Goal: Information Seeking & Learning: Learn about a topic

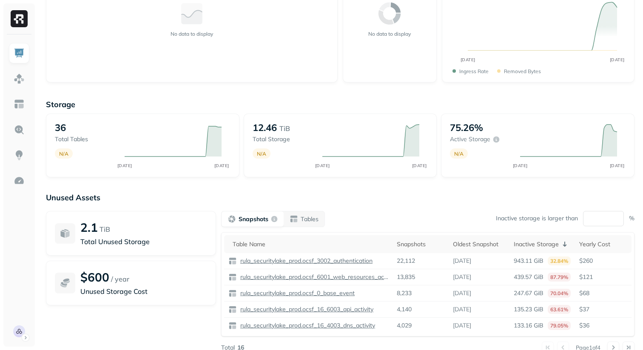
scroll to position [103, 0]
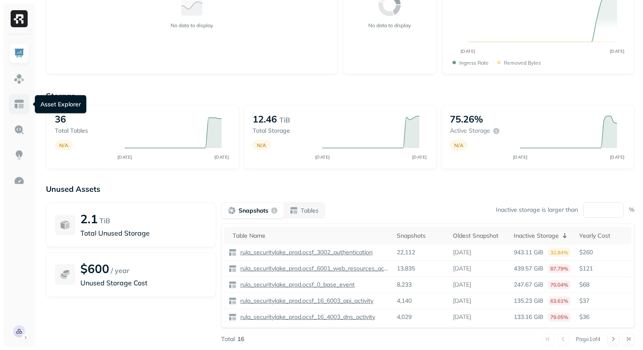
click at [20, 98] on link at bounding box center [19, 104] width 20 height 20
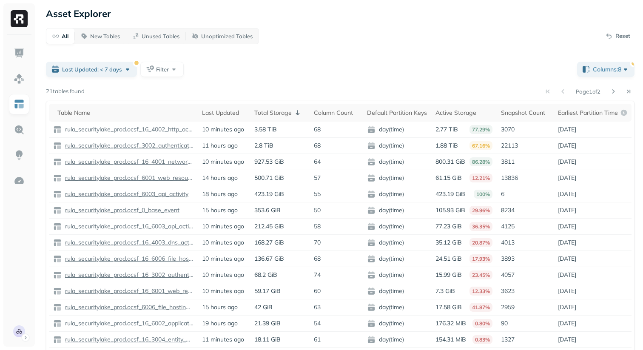
click at [324, 74] on div "Last Updated: < 7 days Filter" at bounding box center [308, 69] width 524 height 15
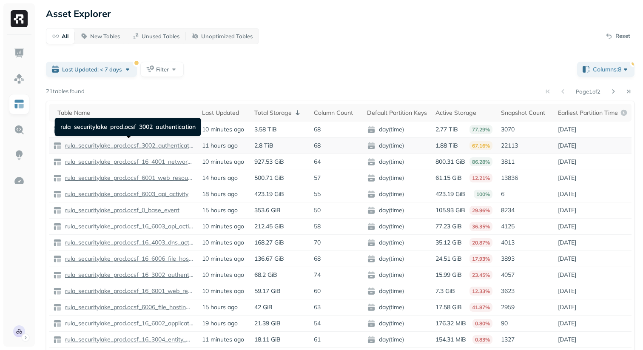
click at [169, 145] on p "rula_securitylake_prod.ocsf_3002_authentication" at bounding box center [128, 146] width 130 height 8
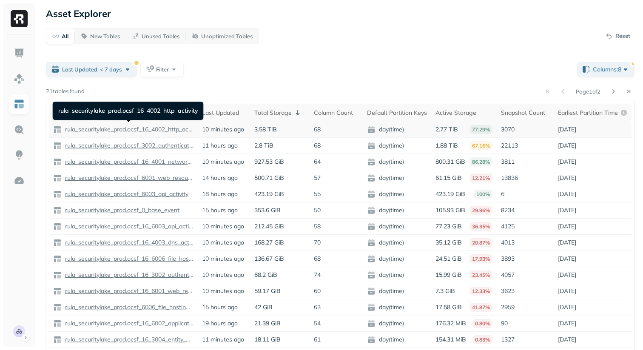
click at [176, 130] on p "rula_securitylake_prod.ocsf_16_4002_http_activity" at bounding box center [128, 129] width 130 height 8
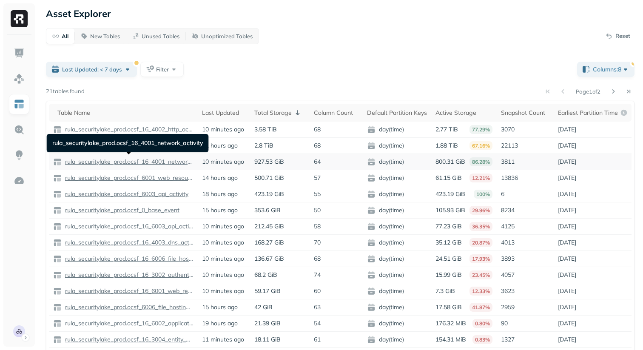
click at [165, 162] on p "rula_securitylake_prod.ocsf_16_4001_network_activity" at bounding box center [128, 162] width 130 height 8
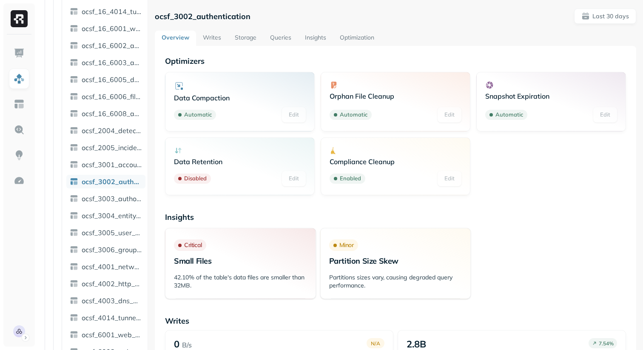
scroll to position [322, 0]
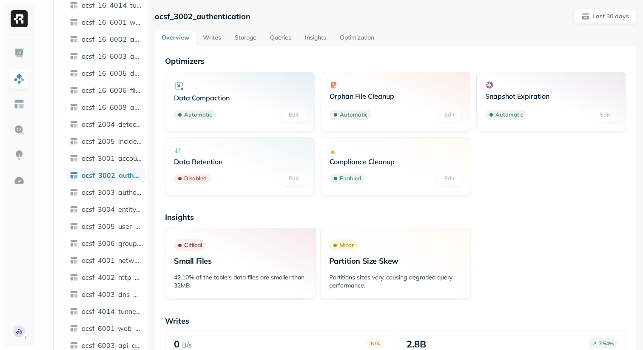
click at [248, 39] on link "Storage" at bounding box center [245, 38] width 35 height 15
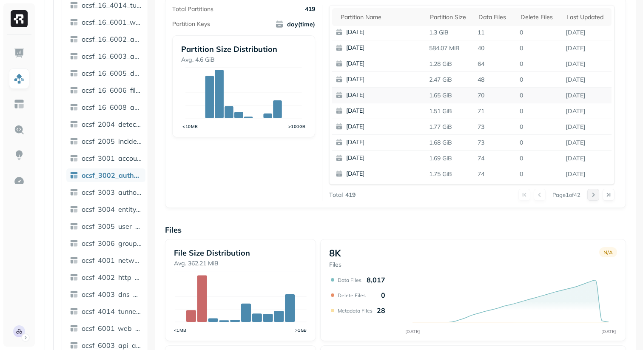
scroll to position [171, 0]
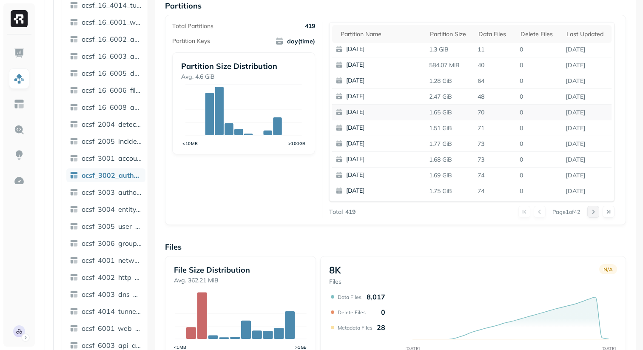
click at [591, 211] on button at bounding box center [593, 212] width 12 height 12
click at [536, 211] on button at bounding box center [540, 212] width 12 height 12
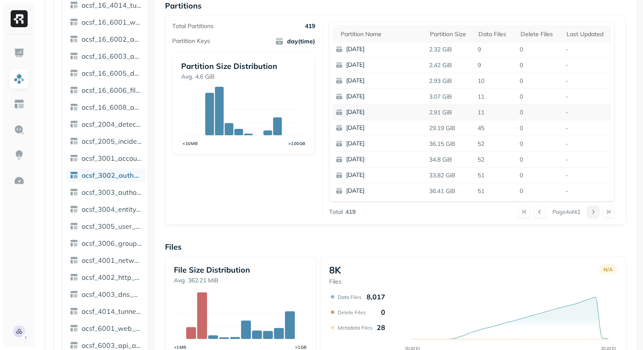
click at [589, 209] on button at bounding box center [593, 212] width 12 height 12
click at [592, 209] on button at bounding box center [593, 212] width 12 height 12
click at [538, 213] on button at bounding box center [540, 212] width 12 height 12
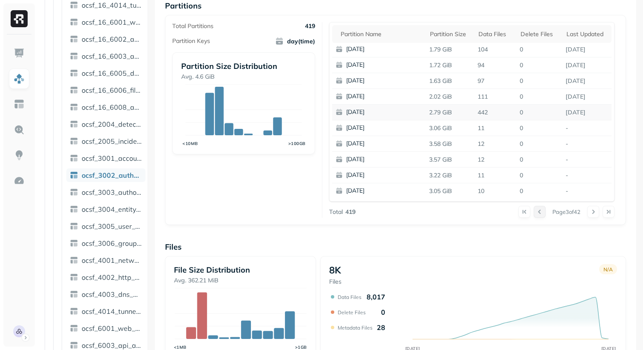
click at [538, 213] on button at bounding box center [540, 212] width 12 height 12
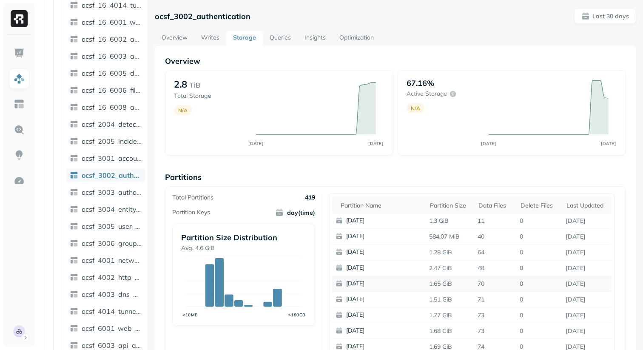
scroll to position [7, 0]
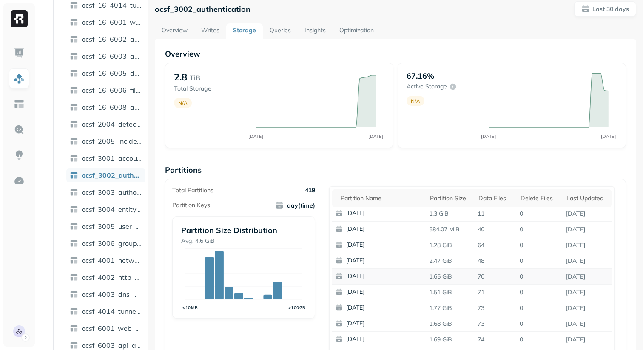
click at [522, 160] on div "Overview 2.8 TiB Total Storage N/A AUG 25 SEP 24 67.16% Active storage N/A AUG …" at bounding box center [395, 341] width 461 height 584
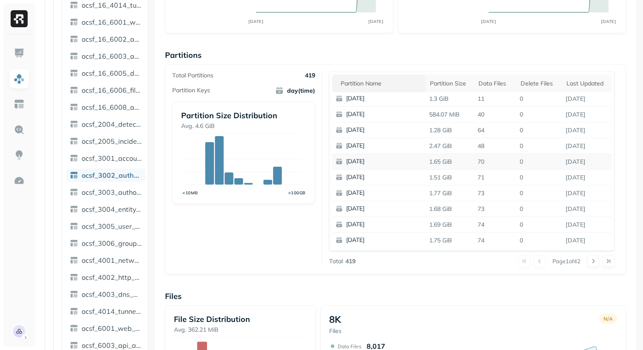
click at [383, 78] on th "Partition name" at bounding box center [379, 83] width 94 height 18
click at [594, 258] on button at bounding box center [593, 261] width 12 height 12
click at [595, 265] on button at bounding box center [593, 261] width 12 height 12
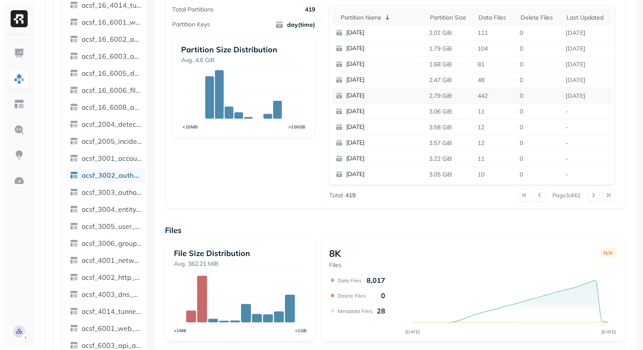
scroll to position [282, 0]
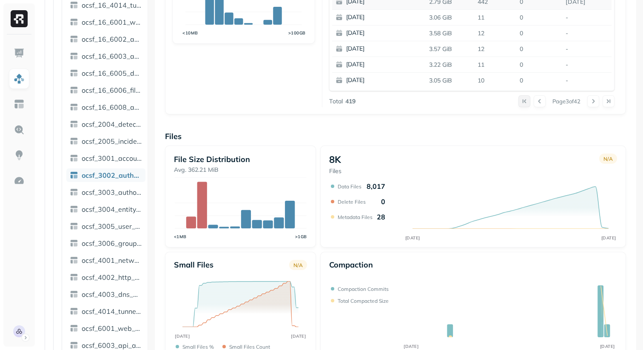
click at [518, 99] on button at bounding box center [524, 101] width 12 height 12
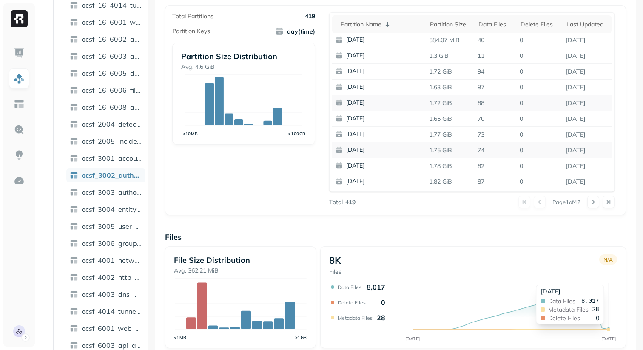
scroll to position [160, 0]
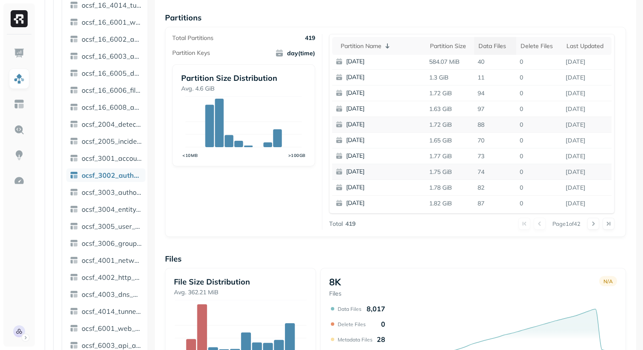
click at [500, 46] on div "Data Files" at bounding box center [496, 46] width 34 height 8
click at [500, 46] on div "Data Files" at bounding box center [496, 46] width 40 height 10
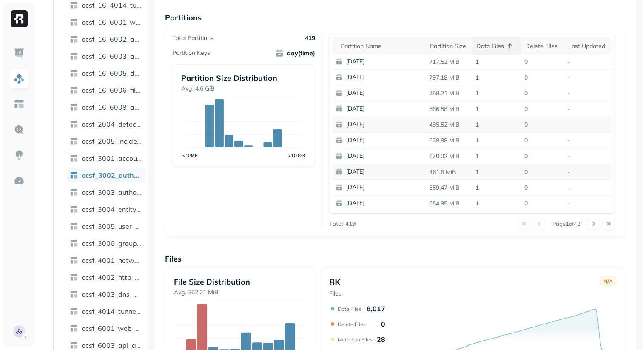
click at [500, 46] on div "Data Files" at bounding box center [496, 46] width 40 height 10
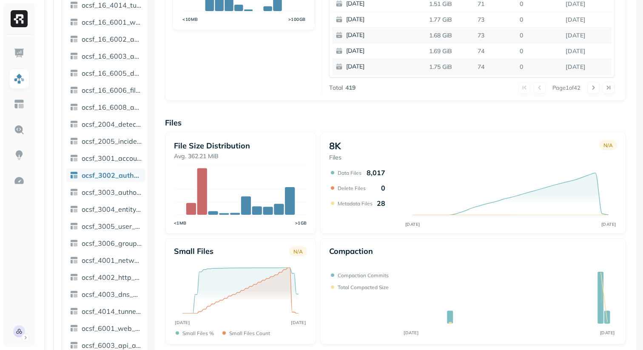
scroll to position [300, 0]
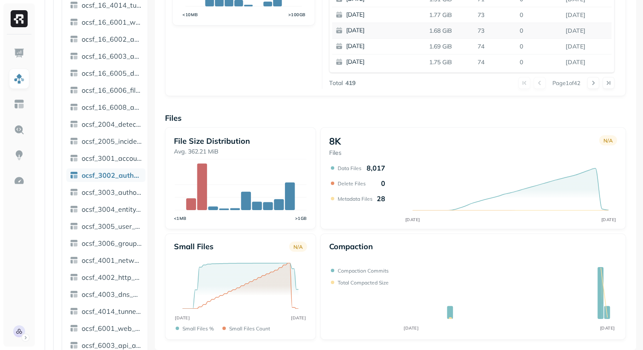
click at [596, 236] on div "Compaction AUG 25 SEP 24 Compaction commits Total compacted size" at bounding box center [473, 287] width 306 height 106
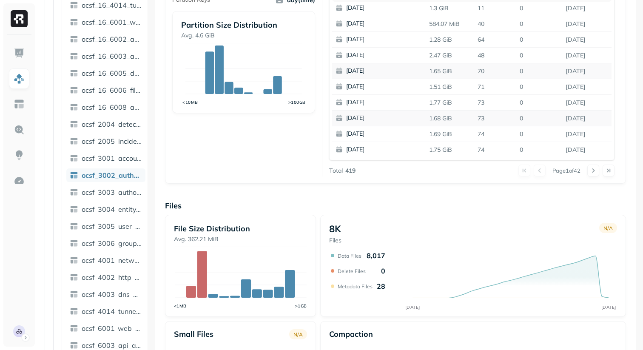
scroll to position [260, 0]
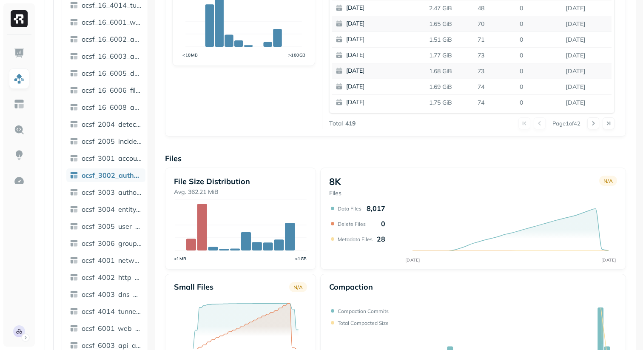
click at [439, 148] on div "Overview 2.8 TiB Total Storage N/A AUG 25 SEP 24 67.16% Active storage N/A AUG …" at bounding box center [395, 88] width 461 height 584
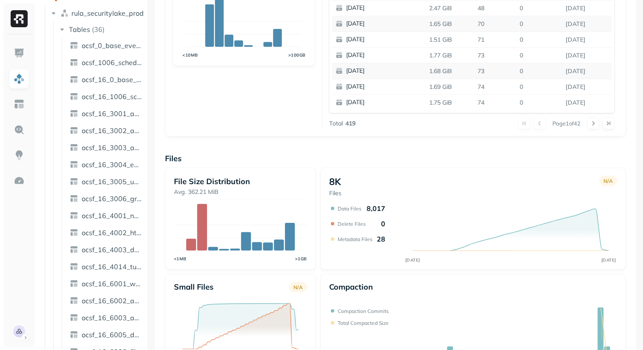
scroll to position [0, 0]
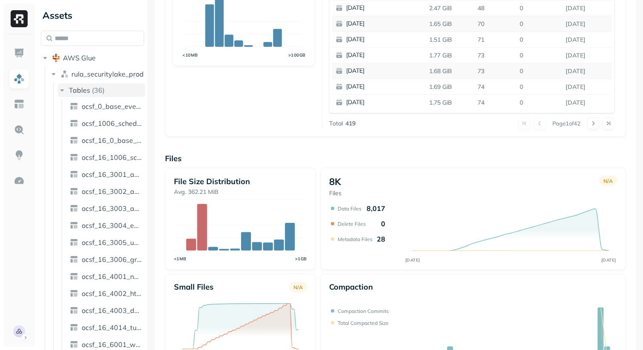
click at [65, 93] on icon "button" at bounding box center [62, 90] width 9 height 9
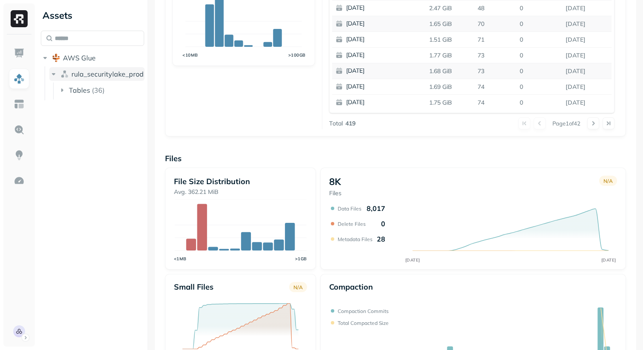
click at [58, 74] on button "rula_securitylake_prod" at bounding box center [96, 74] width 95 height 14
click at [20, 187] on link at bounding box center [19, 181] width 20 height 20
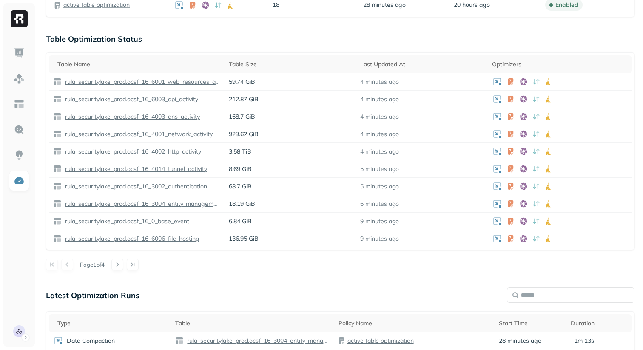
scroll to position [512, 0]
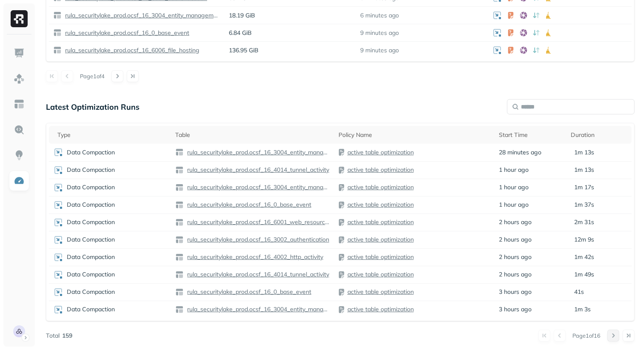
click at [613, 333] on button at bounding box center [613, 336] width 12 height 12
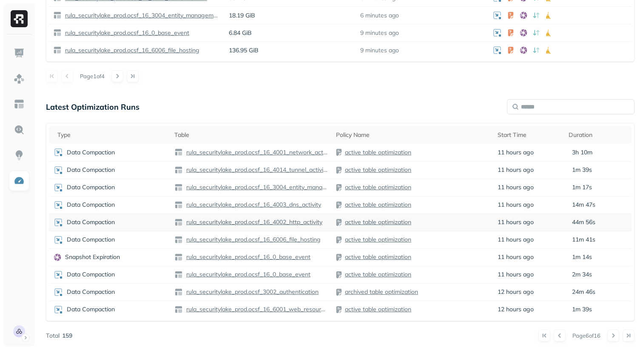
click at [478, 223] on div "active table optimization" at bounding box center [412, 222] width 153 height 9
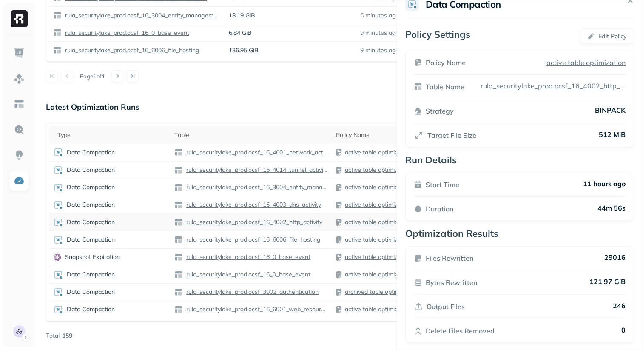
scroll to position [20, 0]
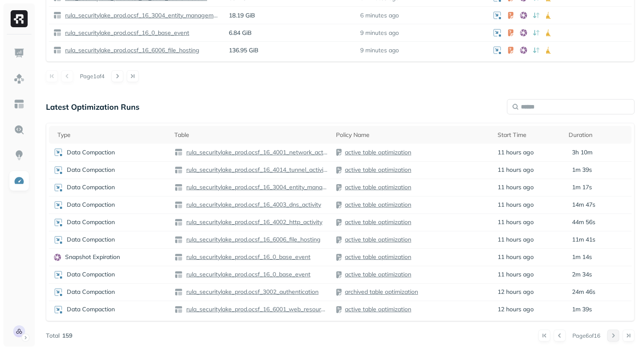
click at [616, 331] on button at bounding box center [613, 336] width 12 height 12
click at [590, 224] on p "44m 31s" at bounding box center [583, 222] width 23 height 8
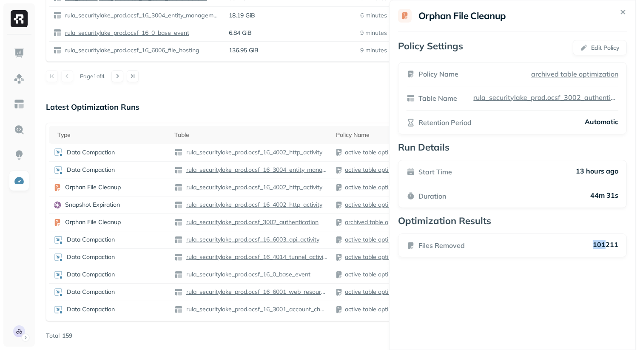
drag, startPoint x: 614, startPoint y: 248, endPoint x: 587, endPoint y: 248, distance: 26.4
click at [593, 248] on p "101211" at bounding box center [606, 245] width 26 height 10
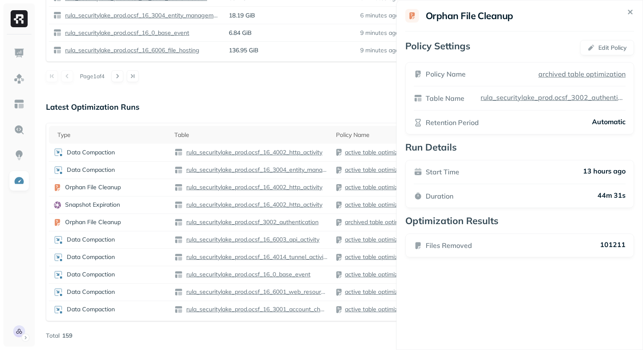
click at [593, 271] on div "Orphan File Cleanup Policy Settings Edit Policy Policy Name archived table opti…" at bounding box center [519, 175] width 247 height 350
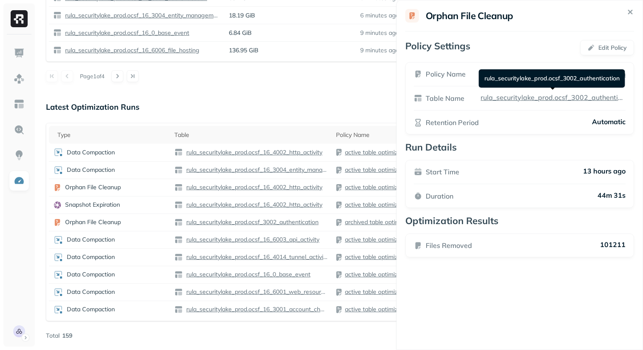
click at [568, 98] on p "rula_securitylake_prod.ocsf_3002_authentication" at bounding box center [552, 97] width 147 height 9
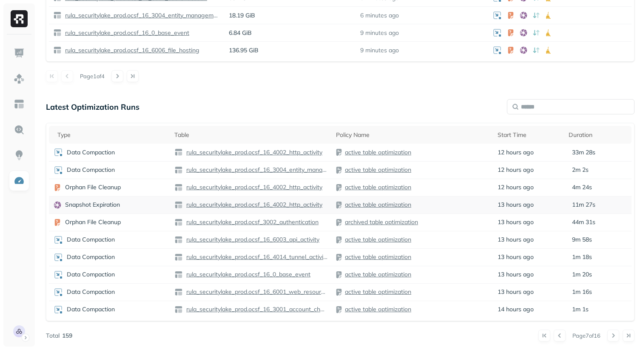
click at [585, 209] on td "11m 27s" at bounding box center [597, 204] width 67 height 17
click at [612, 338] on button at bounding box center [613, 336] width 12 height 12
click at [573, 204] on p "1h 50m" at bounding box center [582, 205] width 20 height 8
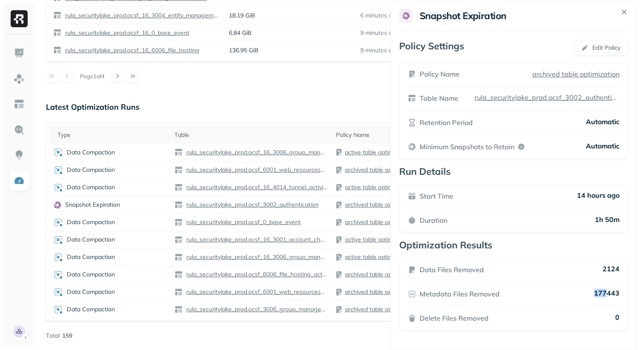
drag, startPoint x: 612, startPoint y: 292, endPoint x: 594, endPoint y: 292, distance: 18.3
click at [594, 292] on p "177443" at bounding box center [607, 294] width 26 height 10
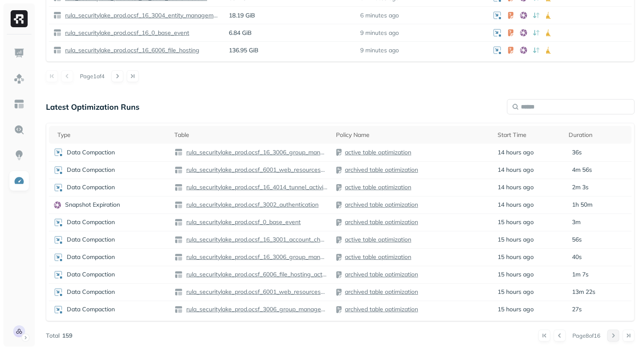
click at [612, 334] on button at bounding box center [613, 336] width 12 height 12
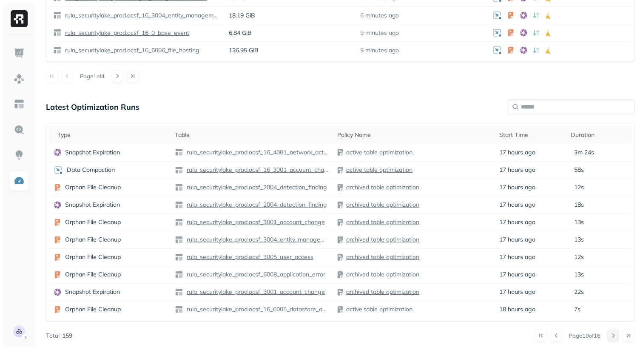
click at [612, 334] on button at bounding box center [613, 336] width 12 height 12
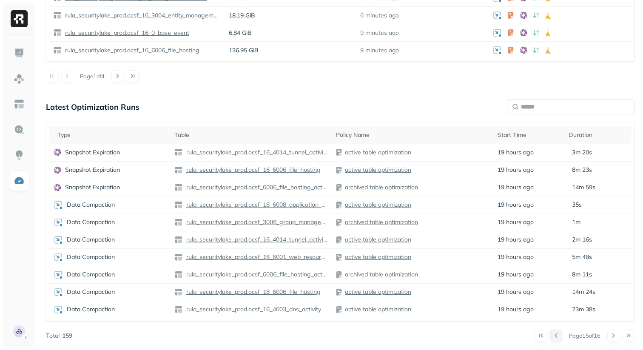
click at [557, 339] on button at bounding box center [556, 336] width 12 height 12
click at [559, 152] on td "18 hours ago" at bounding box center [530, 152] width 71 height 17
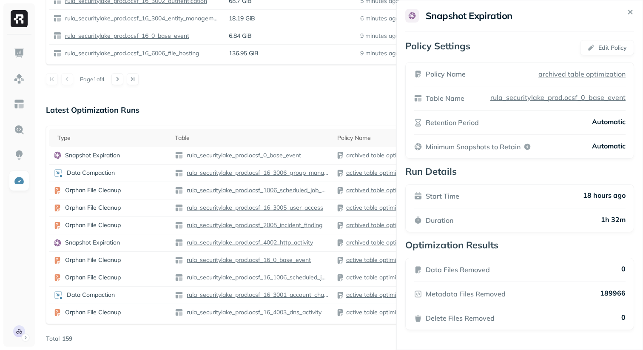
scroll to position [507, 0]
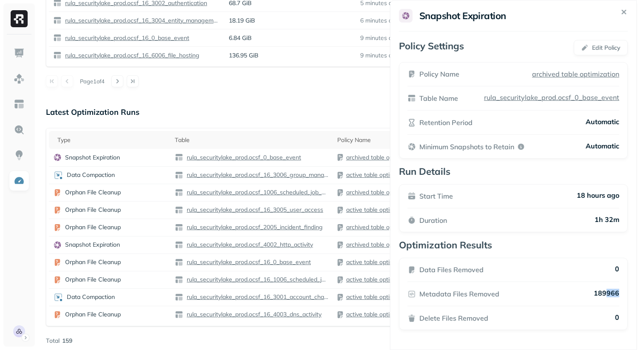
drag, startPoint x: 627, startPoint y: 294, endPoint x: 607, endPoint y: 296, distance: 19.6
click at [607, 296] on div "Data Files Removed 0 Metadata Files Removed 189966 Delete Files Removed 0" at bounding box center [513, 294] width 229 height 72
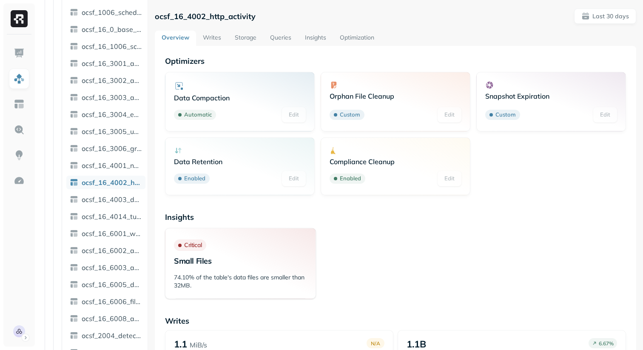
scroll to position [118, 0]
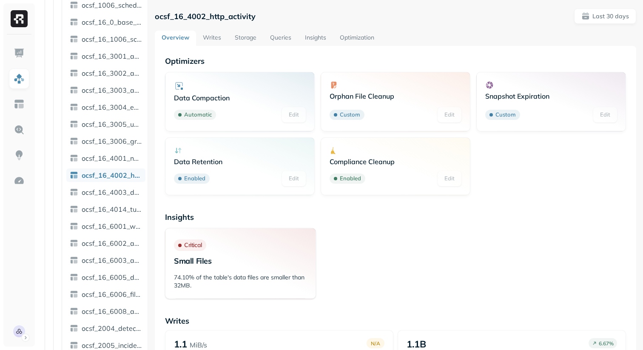
click at [246, 31] on link "Storage" at bounding box center [245, 38] width 35 height 15
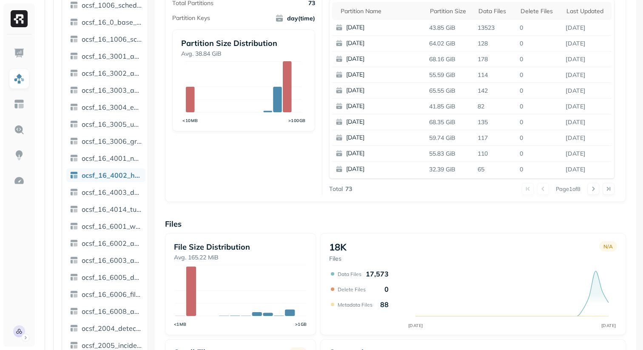
scroll to position [176, 0]
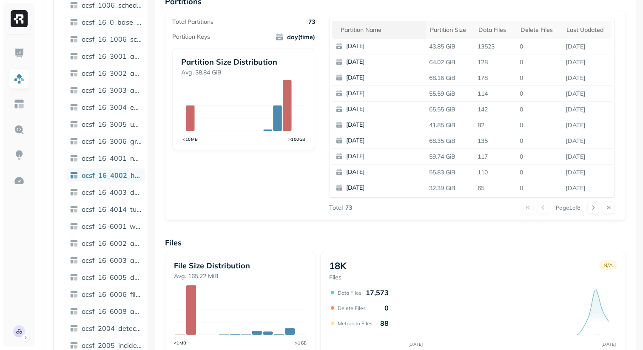
click at [373, 30] on div "Partition name" at bounding box center [381, 30] width 81 height 8
click at [488, 65] on p "13523" at bounding box center [495, 62] width 42 height 15
click at [493, 72] on p "178" at bounding box center [495, 78] width 42 height 15
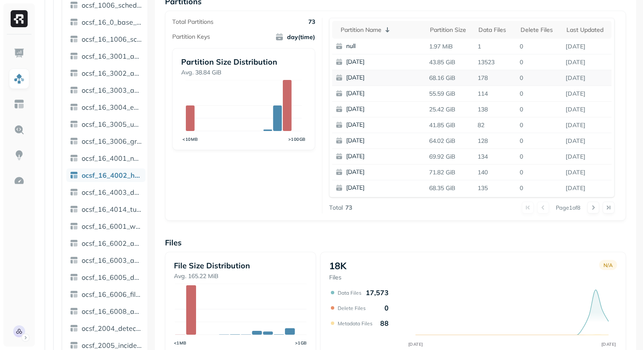
click at [363, 79] on p "2025-09-23" at bounding box center [387, 78] width 83 height 9
drag, startPoint x: 363, startPoint y: 79, endPoint x: 414, endPoint y: 81, distance: 51.1
click at [414, 81] on p "2025-09-23" at bounding box center [387, 78] width 83 height 9
drag, startPoint x: 606, startPoint y: 95, endPoint x: 336, endPoint y: 74, distance: 270.5
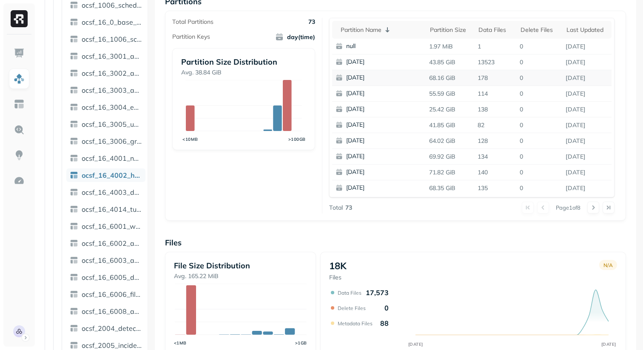
click at [336, 74] on tbody "null 1.97 MiB 1 0 Sep 24, 2025 2025-09-24 43.85 GiB 13523 0 Sep 24, 2025 2025-0…" at bounding box center [471, 117] width 279 height 157
click at [607, 115] on p "Sep 23, 2025" at bounding box center [586, 109] width 49 height 15
drag, startPoint x: 608, startPoint y: 184, endPoint x: 337, endPoint y: 66, distance: 296.2
click at [337, 66] on tbody "null 1.97 MiB 1 0 Sep 24, 2025 2025-09-24 43.85 GiB 13523 0 Sep 24, 2025 2025-0…" at bounding box center [471, 117] width 279 height 157
click at [437, 214] on div "Total Partitions 73 Partition Keys day(time) Partition Size Distribution Avg. 3…" at bounding box center [395, 116] width 461 height 210
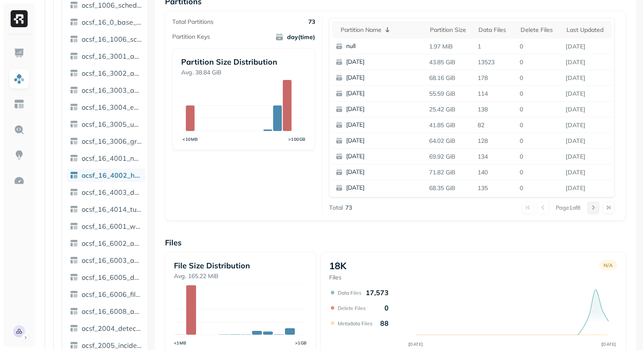
click at [591, 203] on button at bounding box center [593, 208] width 12 height 12
click at [591, 205] on button at bounding box center [593, 208] width 12 height 12
click at [591, 206] on button at bounding box center [593, 208] width 12 height 12
click at [540, 209] on button at bounding box center [543, 208] width 12 height 12
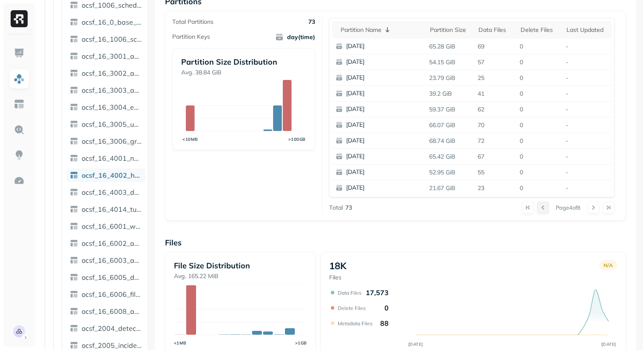
click at [540, 209] on button at bounding box center [543, 208] width 12 height 12
click at [540, 209] on div at bounding box center [535, 208] width 27 height 12
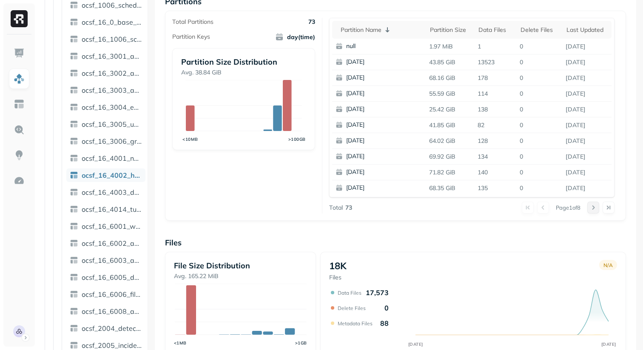
click at [592, 211] on button at bounding box center [593, 208] width 12 height 12
click at [542, 210] on button at bounding box center [543, 208] width 12 height 12
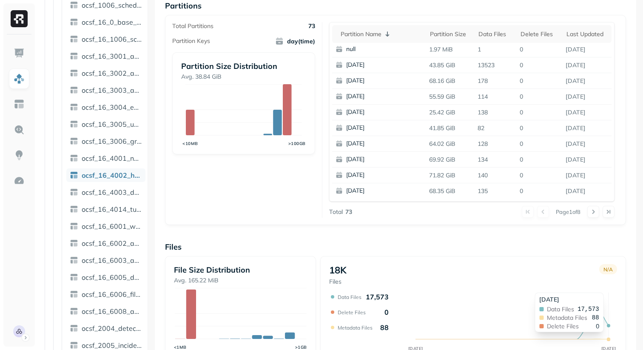
scroll to position [300, 0]
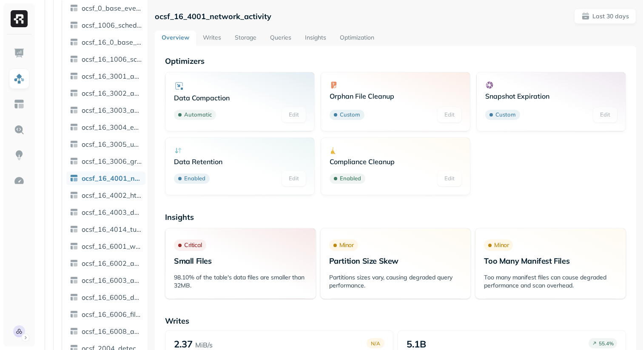
scroll to position [101, 0]
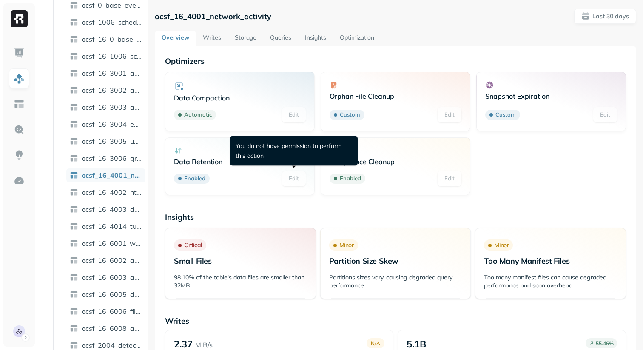
click at [244, 43] on link "Storage" at bounding box center [245, 38] width 35 height 15
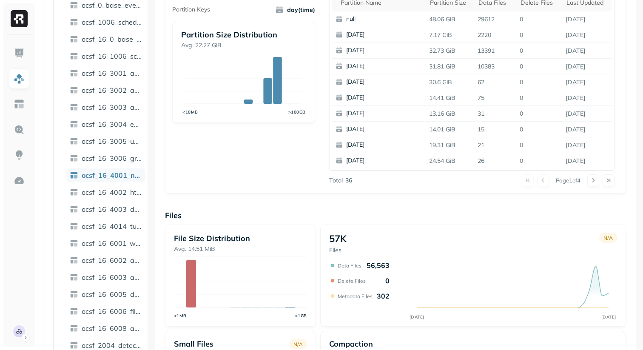
scroll to position [200, 0]
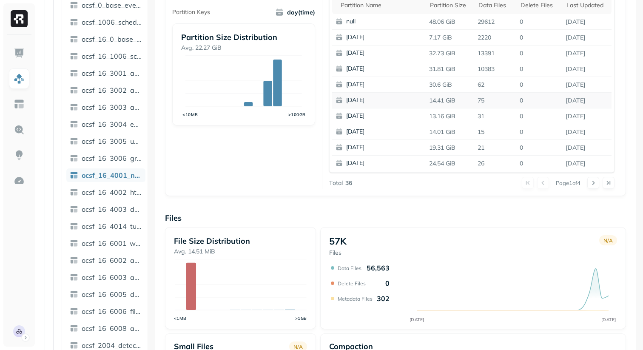
click at [447, 102] on p "14.41 GiB" at bounding box center [450, 100] width 49 height 15
click at [371, 6] on div "Partition name" at bounding box center [381, 5] width 81 height 8
click at [452, 103] on p "19.67 GiB" at bounding box center [450, 100] width 49 height 15
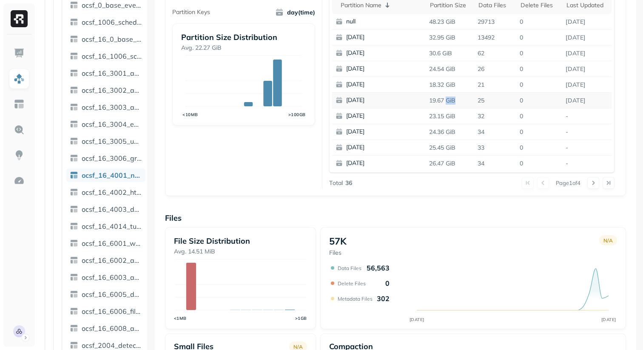
click at [452, 103] on p "19.67 GiB" at bounding box center [450, 100] width 49 height 15
drag, startPoint x: 452, startPoint y: 103, endPoint x: 455, endPoint y: 86, distance: 16.9
click at [455, 86] on tbody "null 48.23 GiB 29713 0 Sep 24, 2025 2025-09-24 32.95 GiB 13492 0 Sep 24, 2025 2…" at bounding box center [471, 92] width 279 height 157
click at [455, 86] on p "18.32 GiB" at bounding box center [450, 84] width 49 height 15
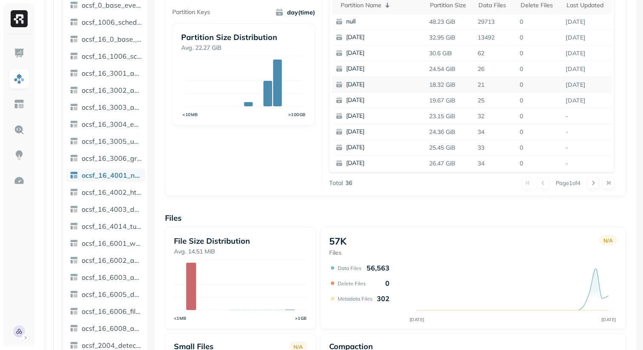
click at [455, 86] on p "18.32 GiB" at bounding box center [450, 84] width 49 height 15
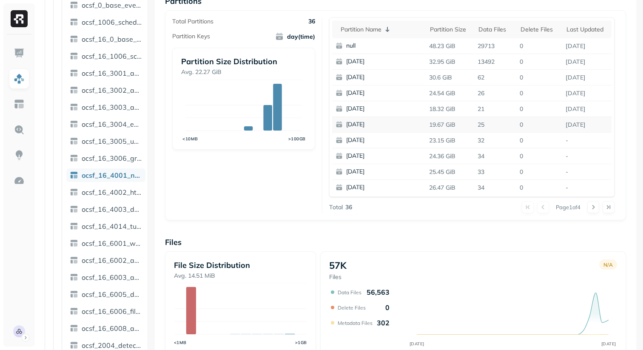
click at [571, 128] on p "Sep 21, 2025" at bounding box center [586, 124] width 49 height 15
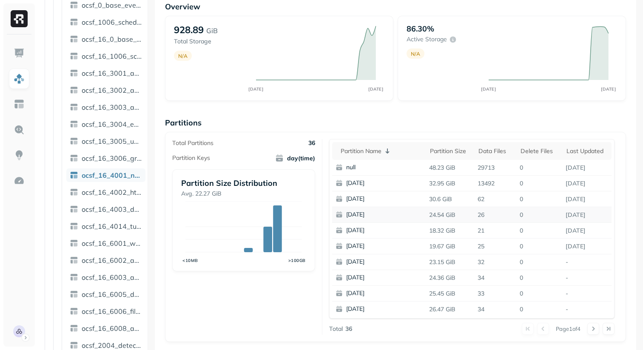
scroll to position [1, 0]
click at [450, 123] on p "Partitions" at bounding box center [395, 123] width 461 height 10
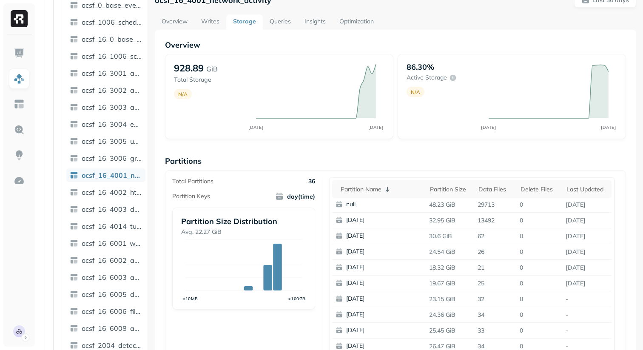
scroll to position [4, 0]
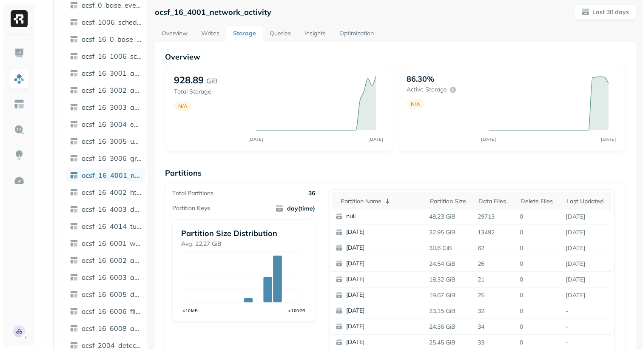
click at [222, 34] on link "Writes" at bounding box center [210, 33] width 32 height 15
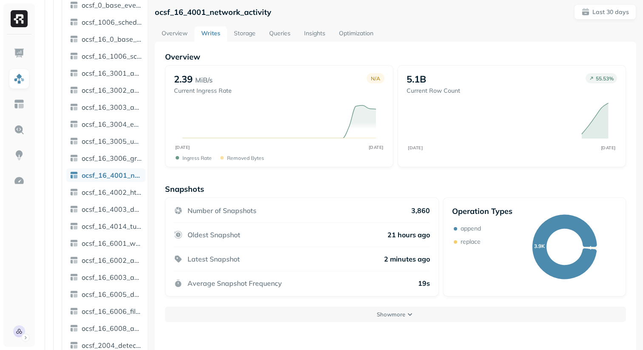
click at [253, 37] on link "Storage" at bounding box center [244, 33] width 35 height 15
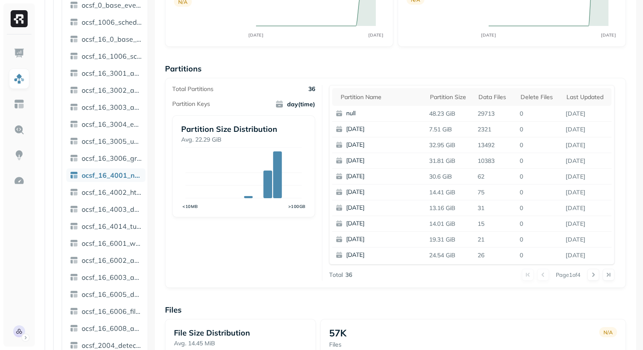
scroll to position [108, 0]
click at [356, 102] on th "Partition name" at bounding box center [379, 97] width 94 height 18
click at [329, 82] on div "Total Partitions 36 Partition Keys day(time) Partition Size Distribution Avg. 2…" at bounding box center [395, 183] width 461 height 210
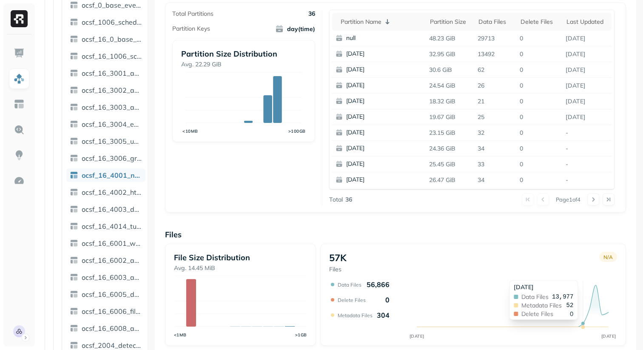
scroll to position [181, 0]
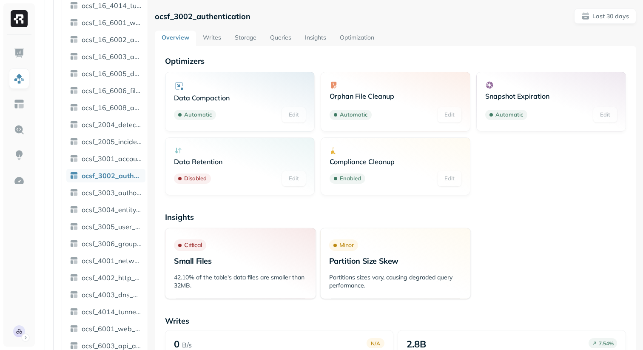
scroll to position [322, 0]
